Goal: Task Accomplishment & Management: Use online tool/utility

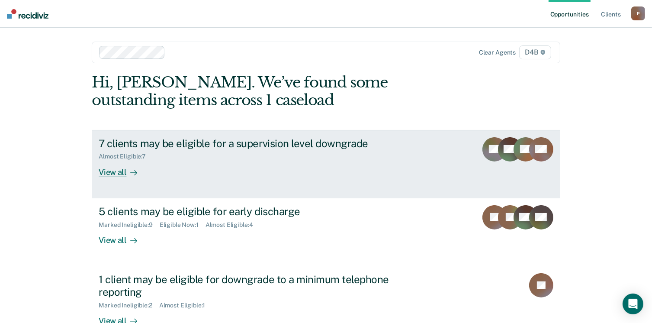
click at [115, 177] on link "7 clients may be eligible for a supervision level downgrade Almost Eligible : 7…" at bounding box center [326, 164] width 468 height 68
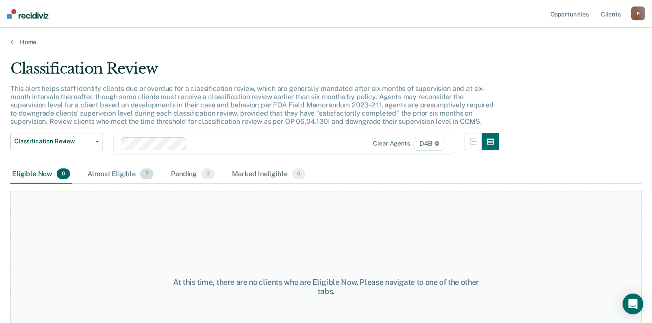
click at [119, 169] on div "Almost Eligible 7" at bounding box center [121, 174] width 70 height 19
